Goal: Check status: Check status

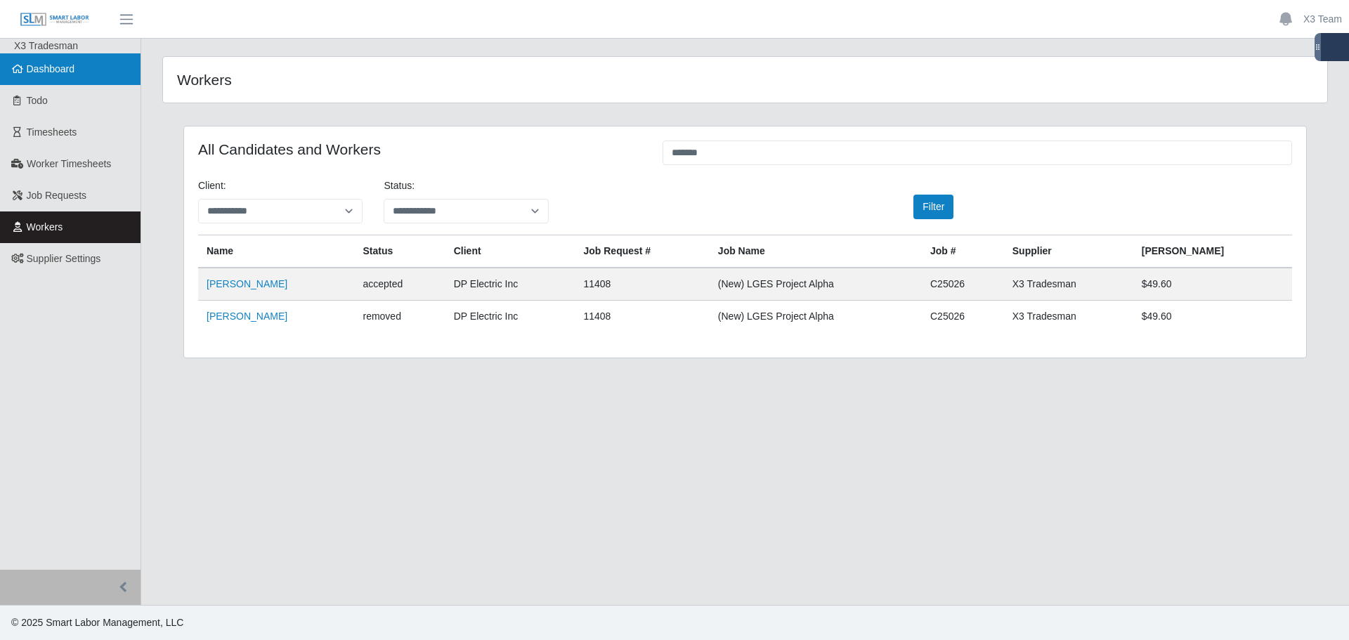
click at [90, 68] on link "Dashboard" at bounding box center [70, 69] width 141 height 32
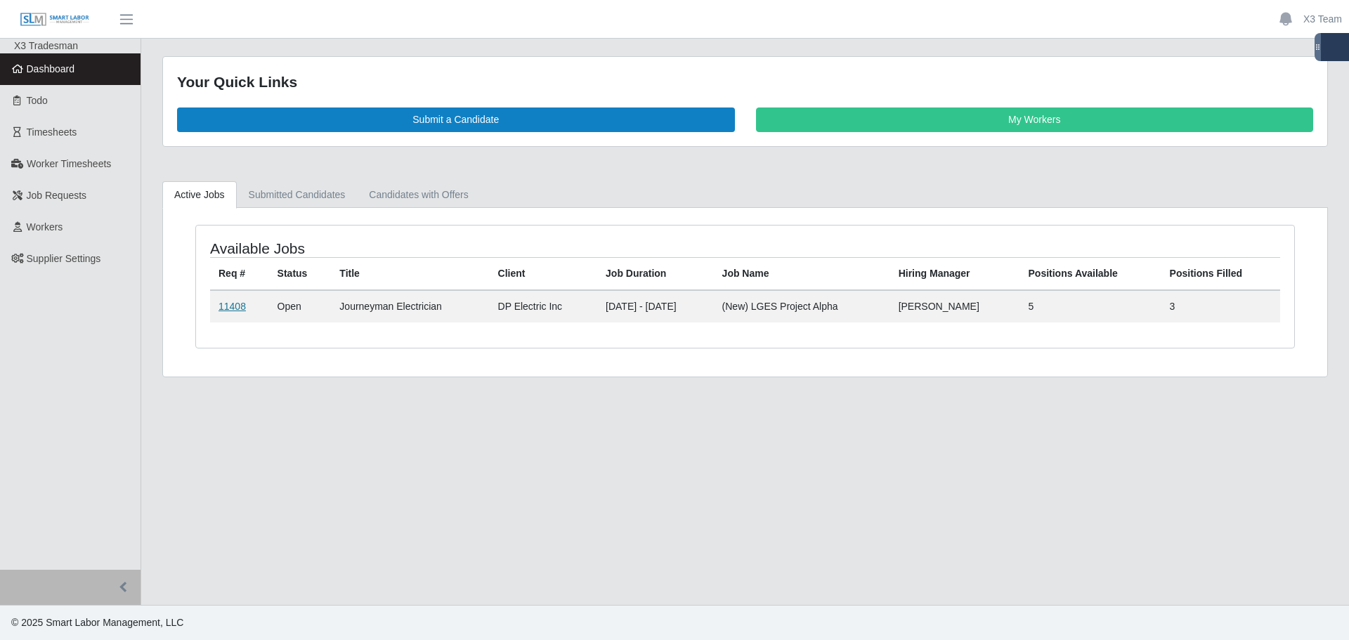
click at [229, 308] on link "11408" at bounding box center [231, 306] width 27 height 11
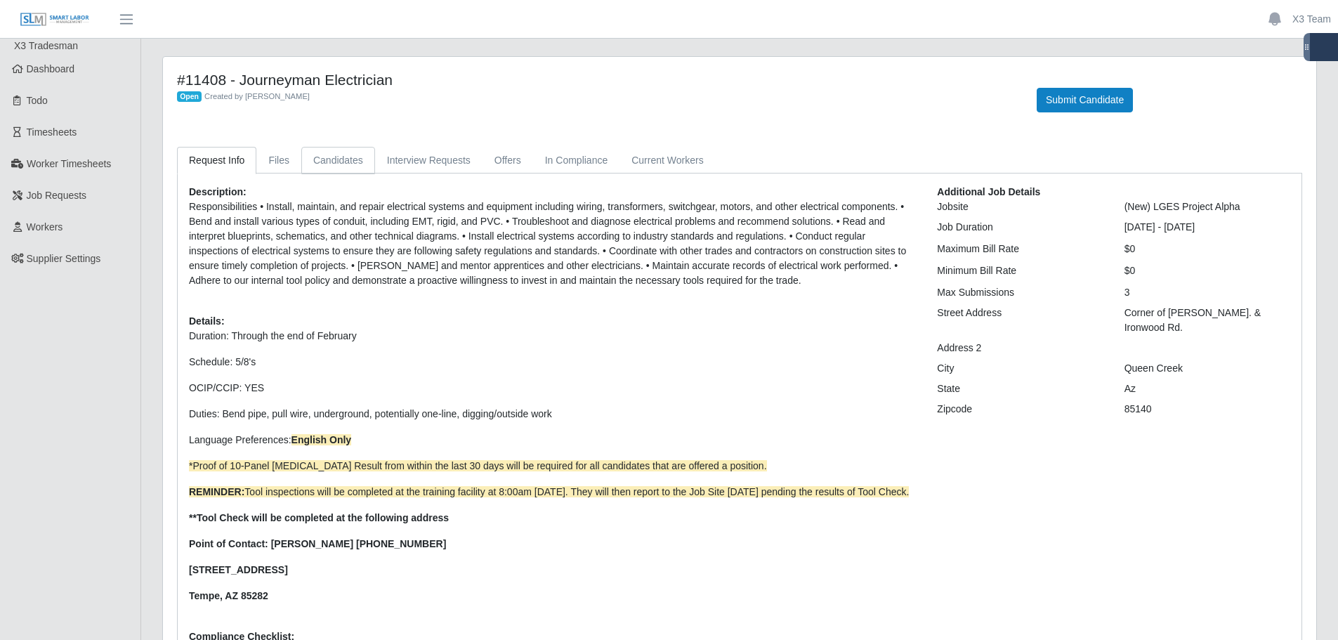
click at [326, 161] on link "Candidates" at bounding box center [338, 160] width 74 height 27
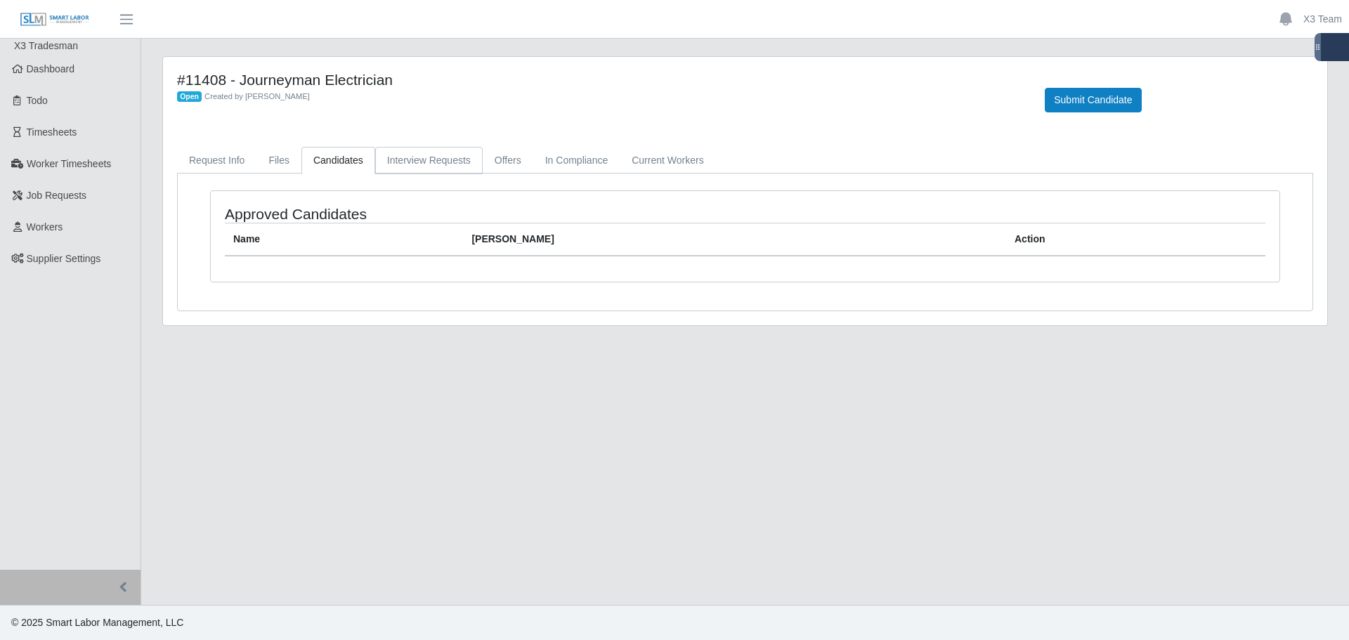
click at [446, 158] on link "Interview Requests" at bounding box center [428, 160] width 107 height 27
click at [580, 158] on link "In Compliance" at bounding box center [576, 160] width 87 height 27
click at [644, 158] on link "Current Workers" at bounding box center [668, 160] width 96 height 27
